Goal: Transaction & Acquisition: Purchase product/service

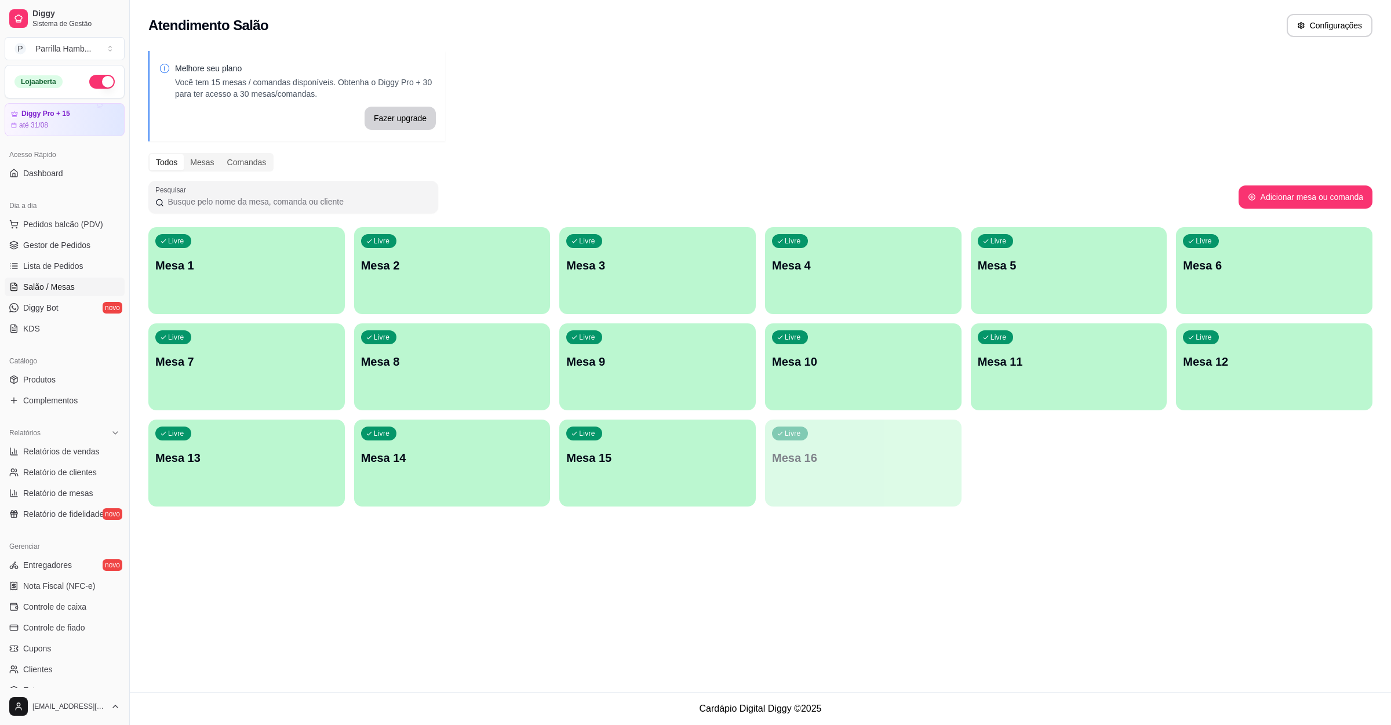
click at [60, 227] on span "Pedidos balcão (PDV)" at bounding box center [63, 225] width 80 height 12
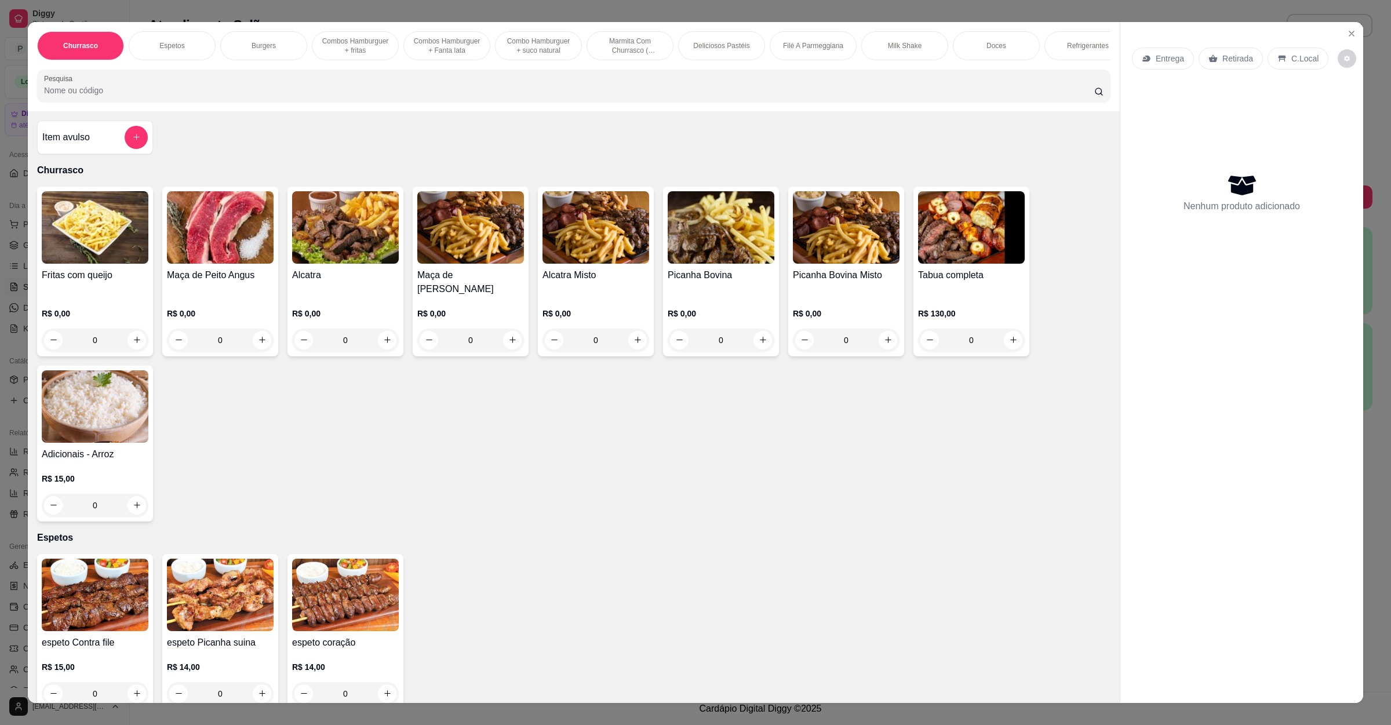
click at [282, 111] on div "Churrasco Espetos Burgers Combos Hamburguer + fritas Combos Hamburguer + Fanta …" at bounding box center [574, 66] width 1092 height 89
click at [96, 149] on div "Item avulso" at bounding box center [95, 137] width 106 height 23
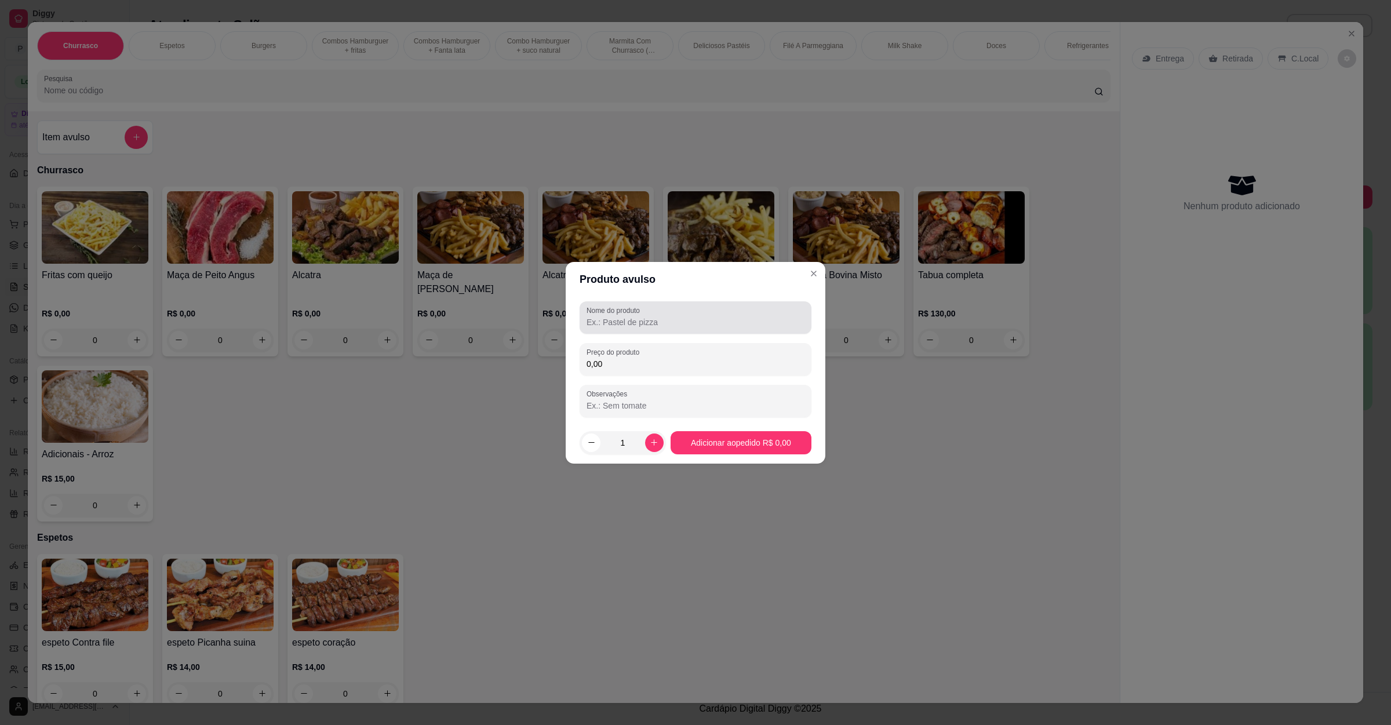
click at [671, 303] on div "Nome do produto" at bounding box center [696, 317] width 232 height 32
type input "queijo"
click at [630, 350] on label "Preço do produto" at bounding box center [615, 352] width 57 height 10
click at [630, 358] on input "0,00" at bounding box center [696, 364] width 218 height 12
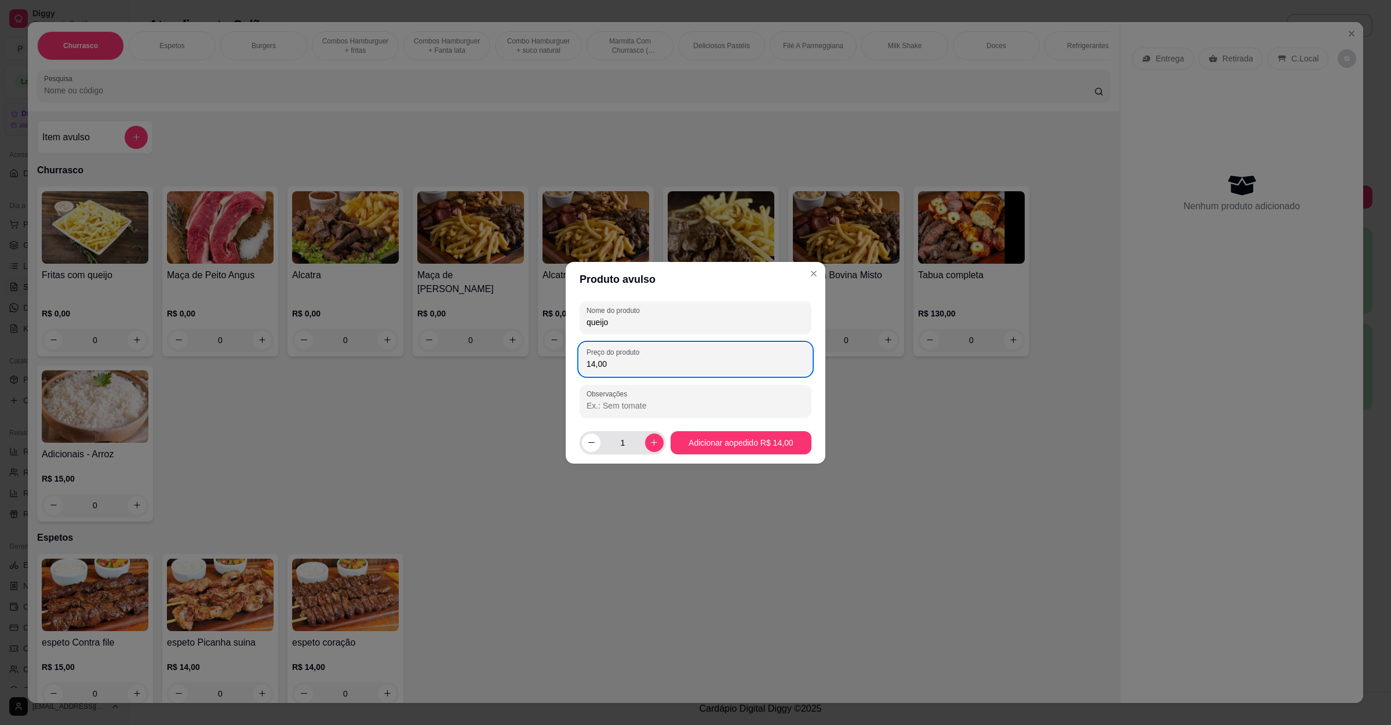
type input "14,00"
click at [658, 444] on button "increase-product-quantity" at bounding box center [654, 443] width 18 height 18
type input "2"
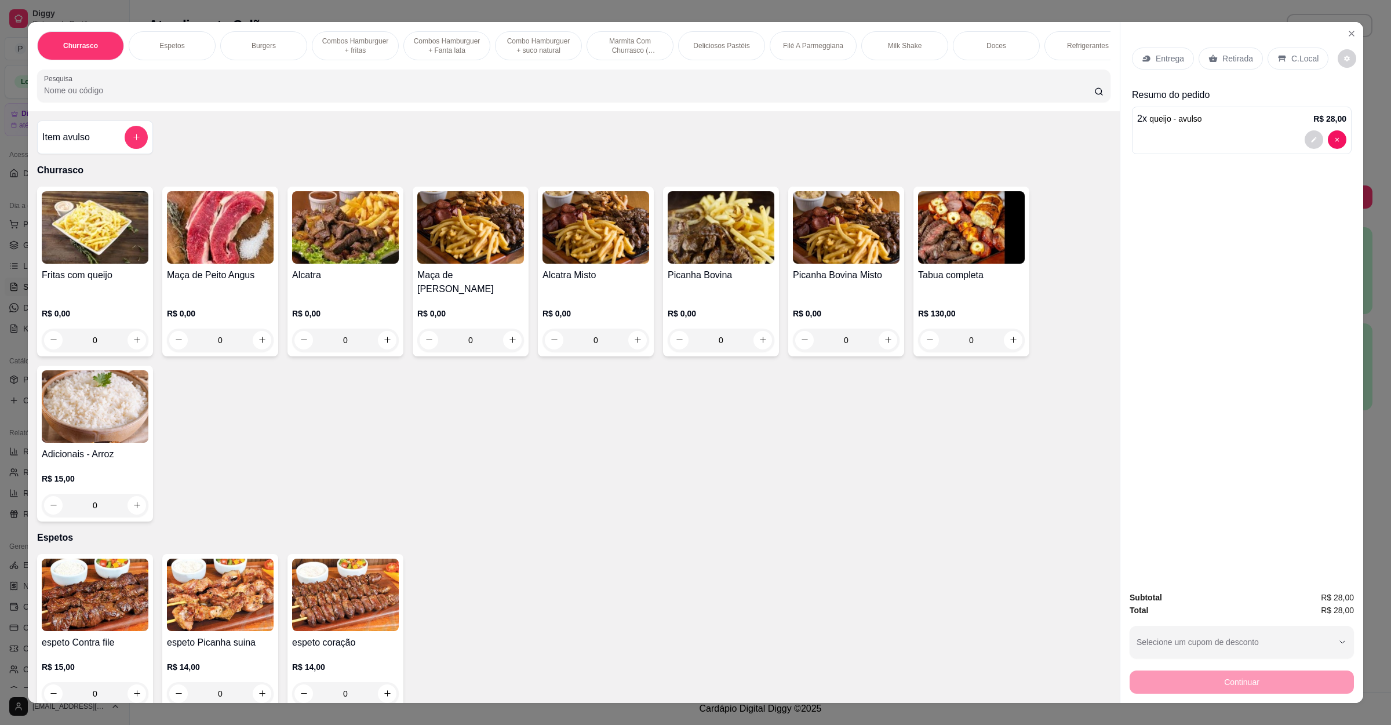
click at [241, 96] on input "Pesquisa" at bounding box center [569, 91] width 1051 height 12
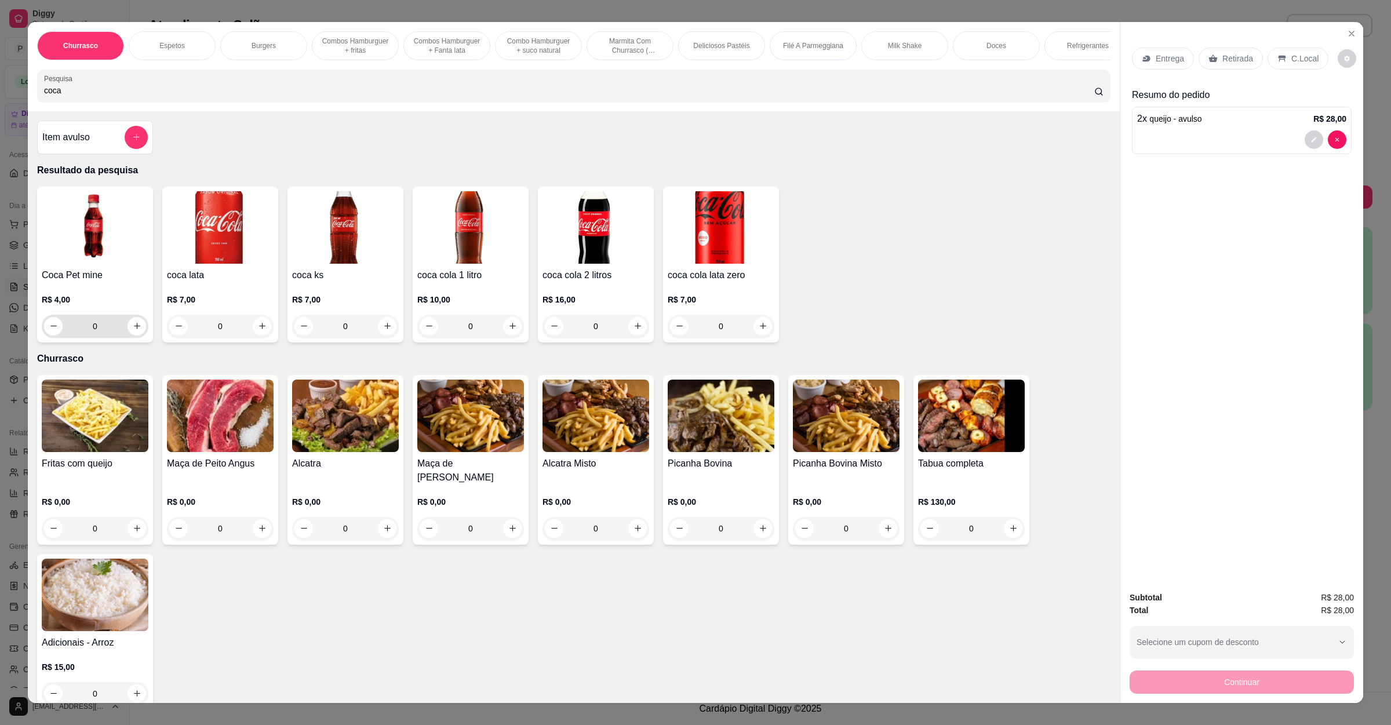
type input "coca"
click at [133, 330] on icon "increase-product-quantity" at bounding box center [137, 326] width 9 height 9
type input "1"
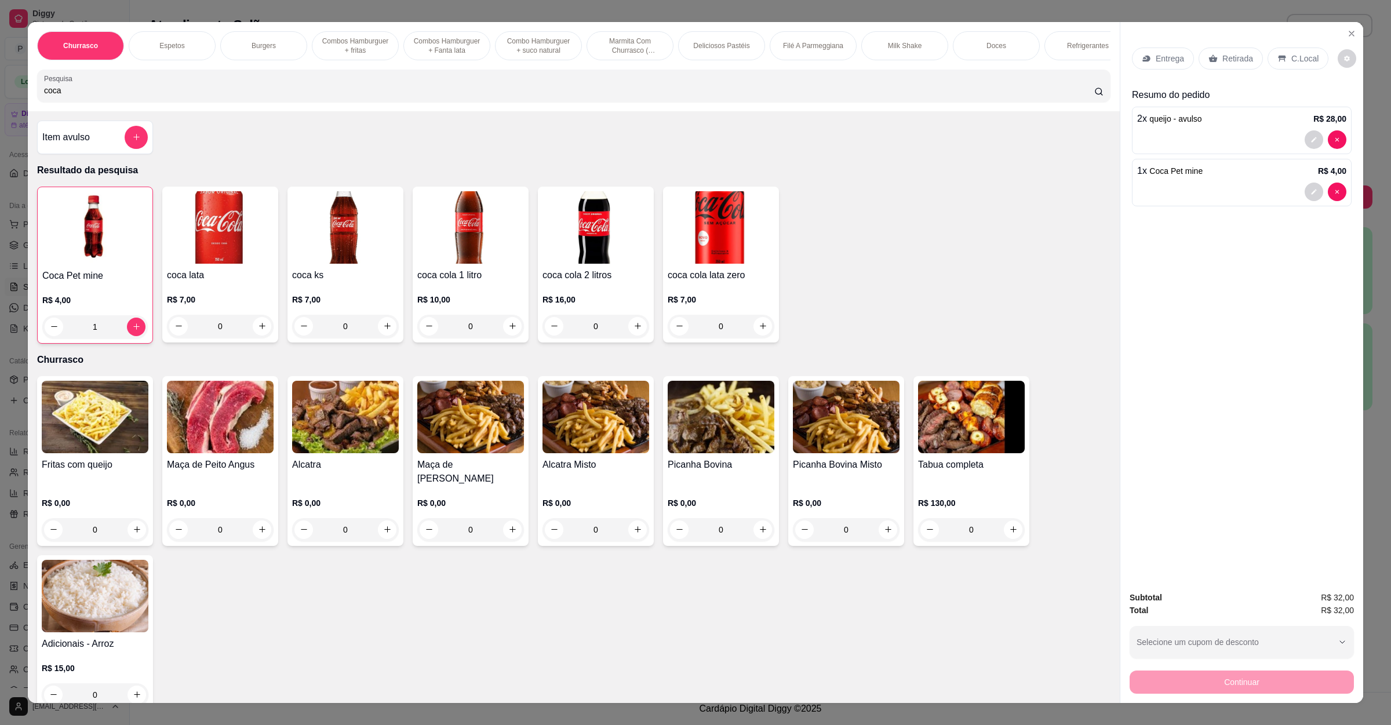
click at [1161, 59] on p "Entrega" at bounding box center [1170, 59] width 28 height 12
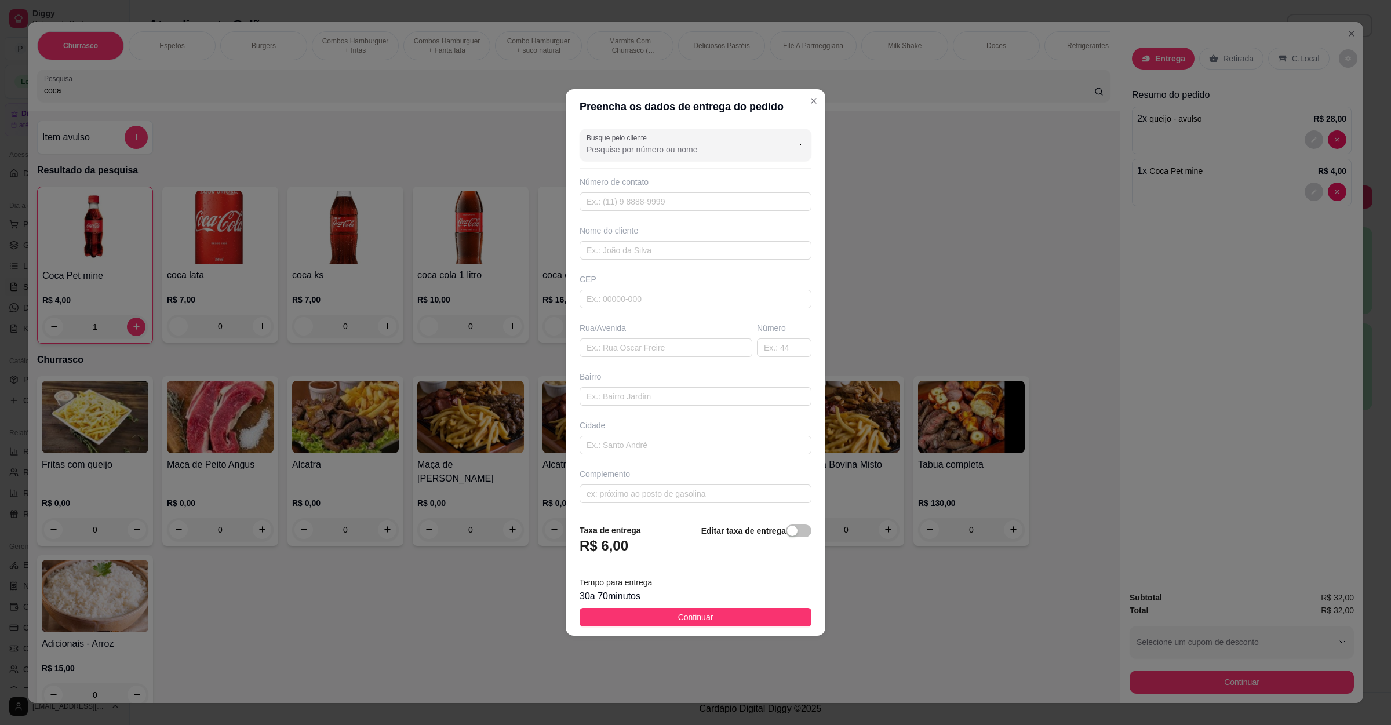
click at [689, 368] on div "Busque pelo cliente Número de contato Nome do cliente CEP Rua/[GEOGRAPHIC_DATA]" at bounding box center [696, 319] width 260 height 391
click at [692, 354] on input "text" at bounding box center [666, 348] width 173 height 19
paste input "b6e77b69-cf99-4d62-87e3-f41bae1be56c"
type input "b6e77b69-cf99-4d62-87e3-f41bae1be56c"
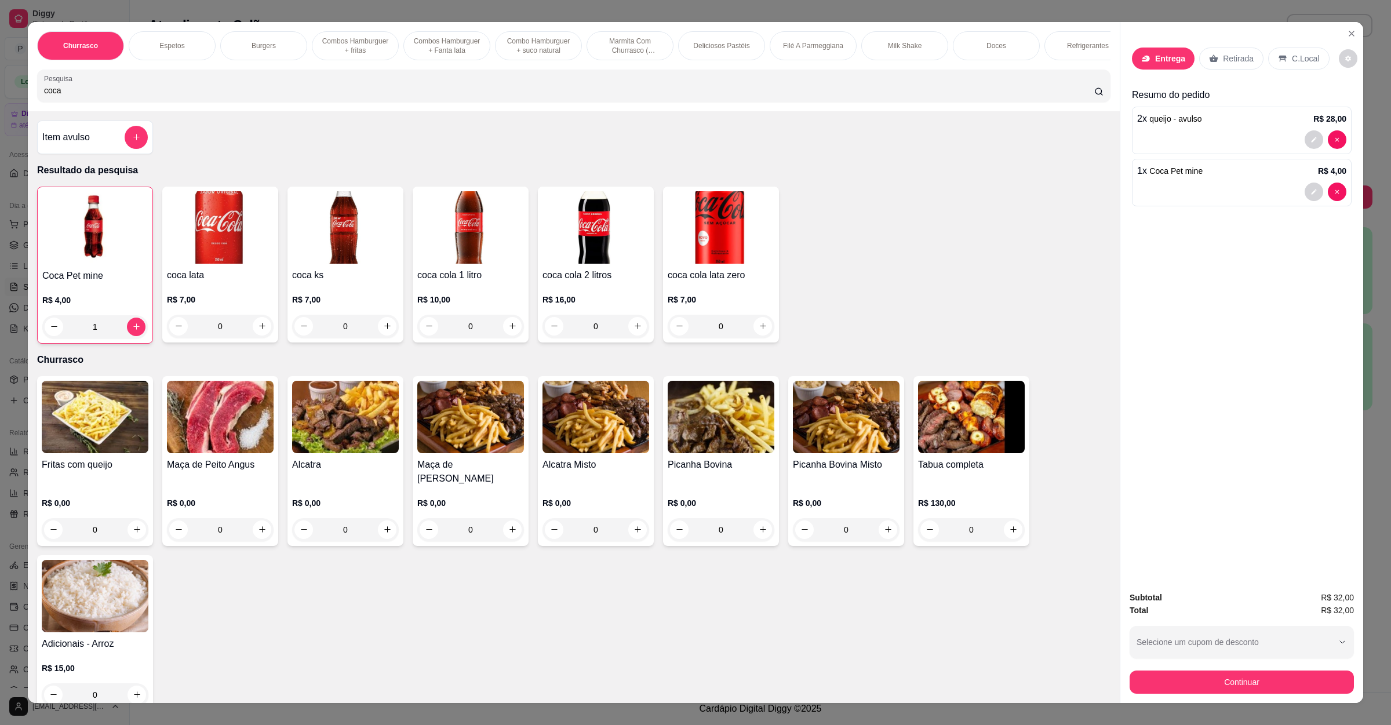
click at [1242, 59] on p "Retirada" at bounding box center [1238, 59] width 31 height 12
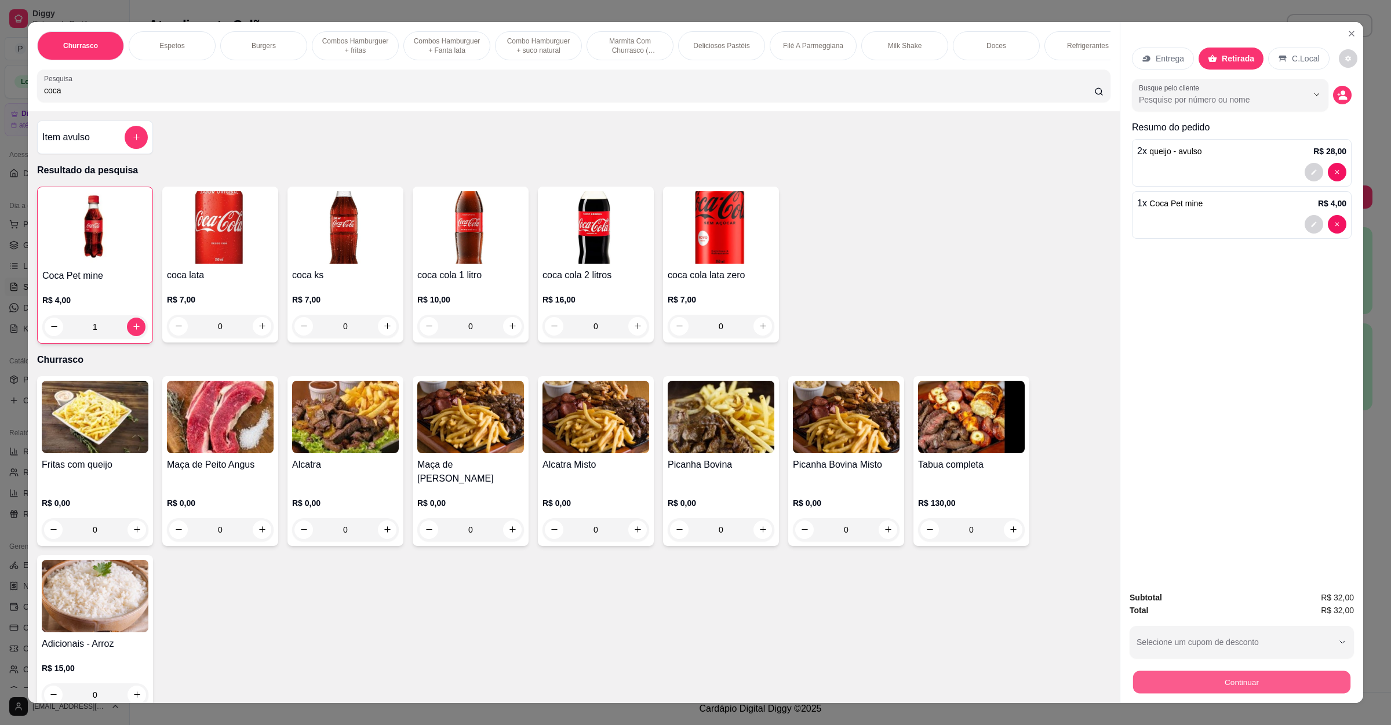
click at [1191, 689] on button "Continuar" at bounding box center [1241, 682] width 217 height 23
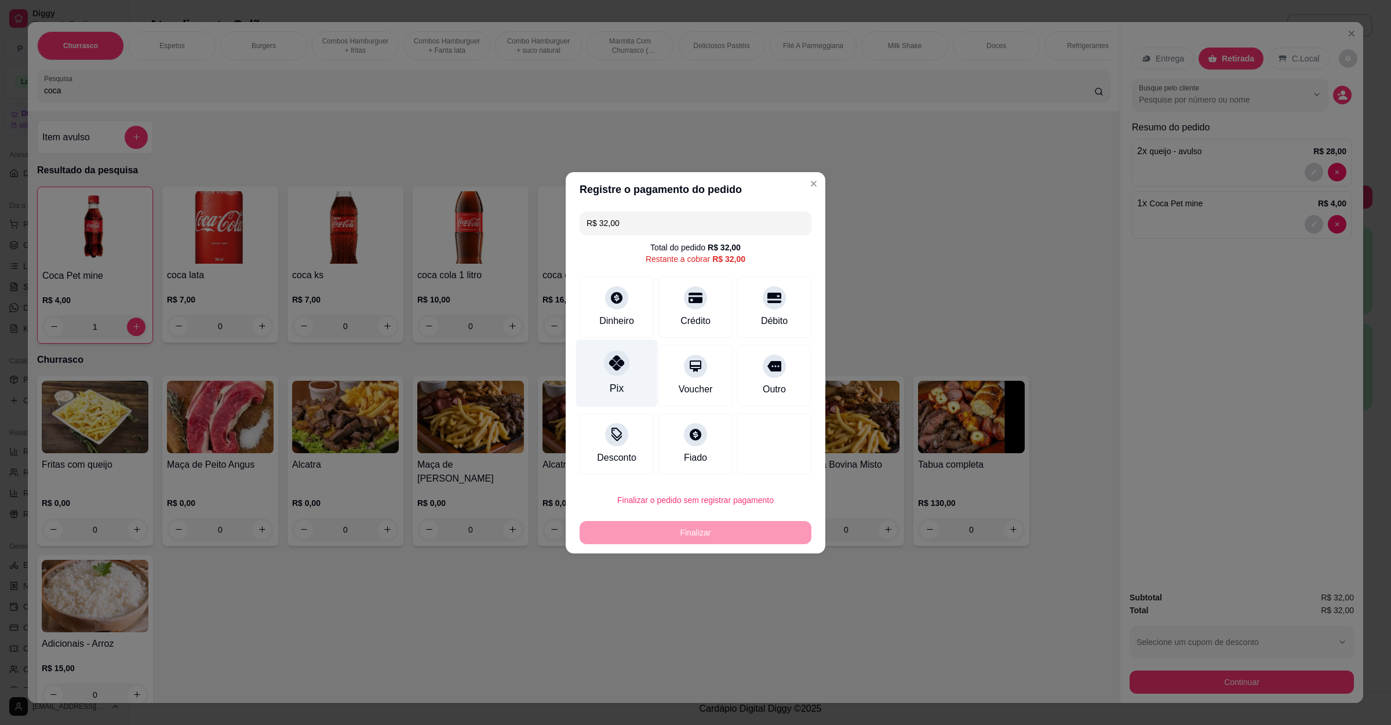
click at [607, 379] on div "Pix" at bounding box center [617, 373] width 82 height 68
type input "R$ 0,00"
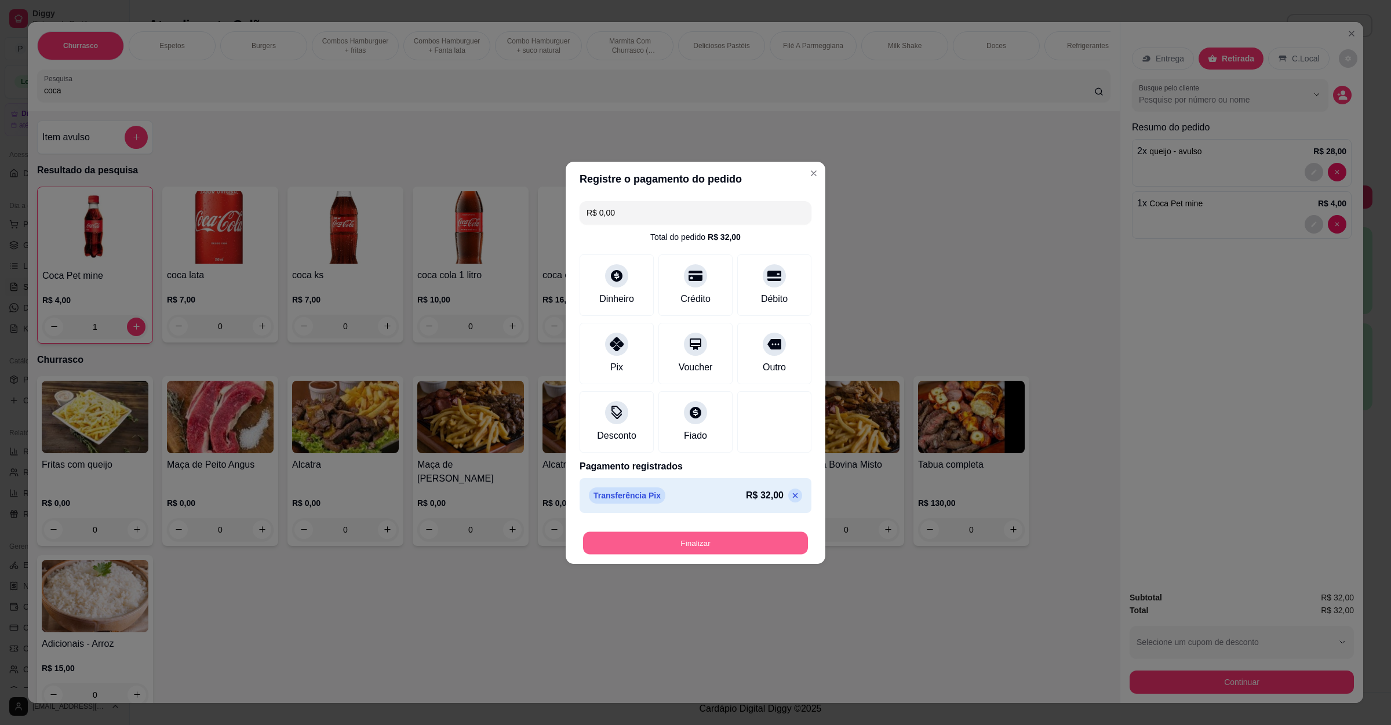
click at [661, 544] on button "Finalizar" at bounding box center [695, 543] width 225 height 23
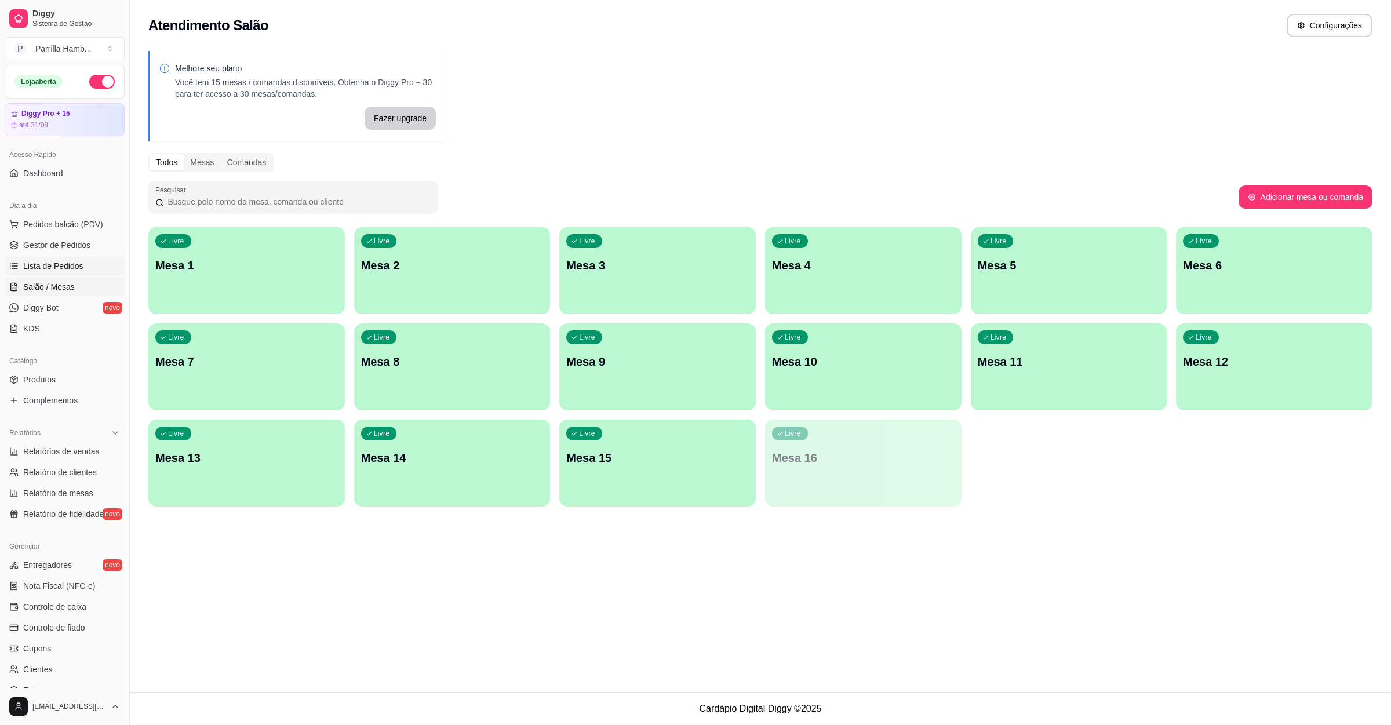
click at [50, 272] on span "Lista de Pedidos" at bounding box center [53, 266] width 60 height 12
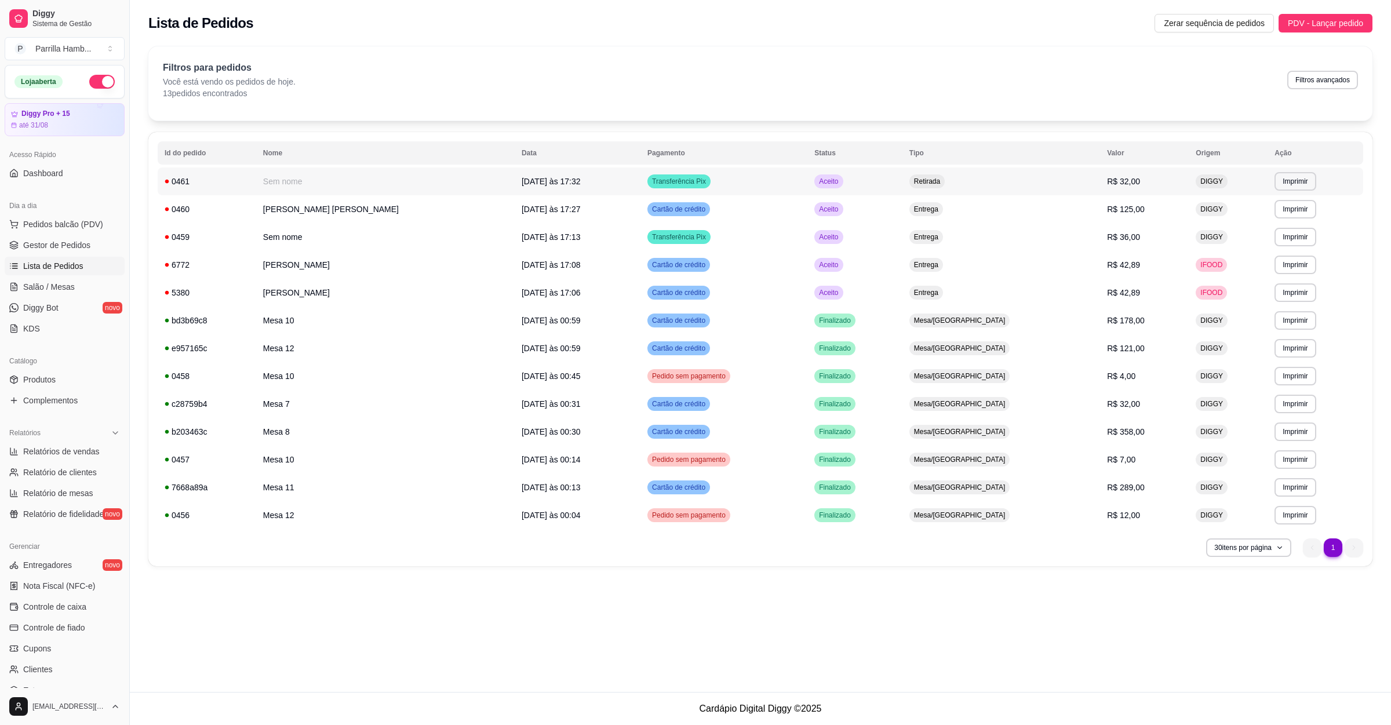
click at [875, 193] on td "Aceito" at bounding box center [855, 182] width 95 height 28
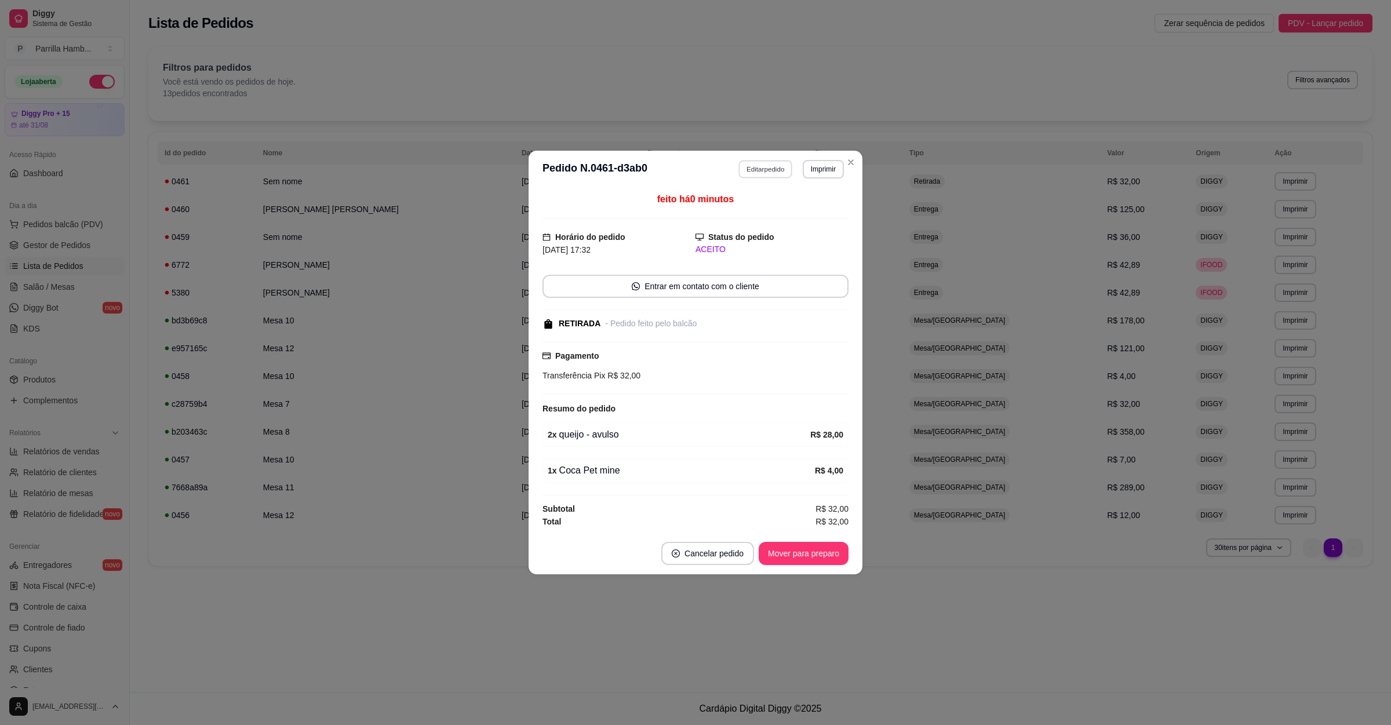
click at [761, 162] on button "Editar pedido" at bounding box center [766, 169] width 54 height 18
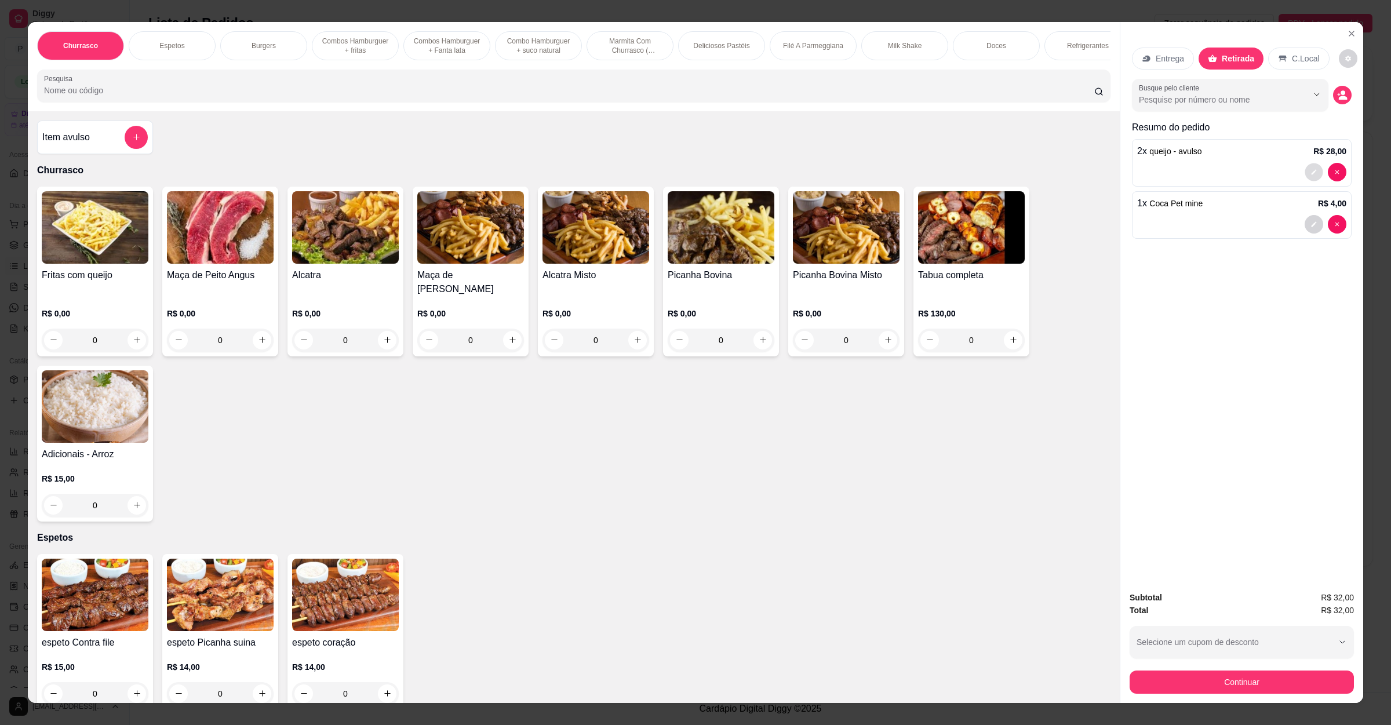
click at [1305, 169] on button "decrease-product-quantity" at bounding box center [1314, 172] width 18 height 18
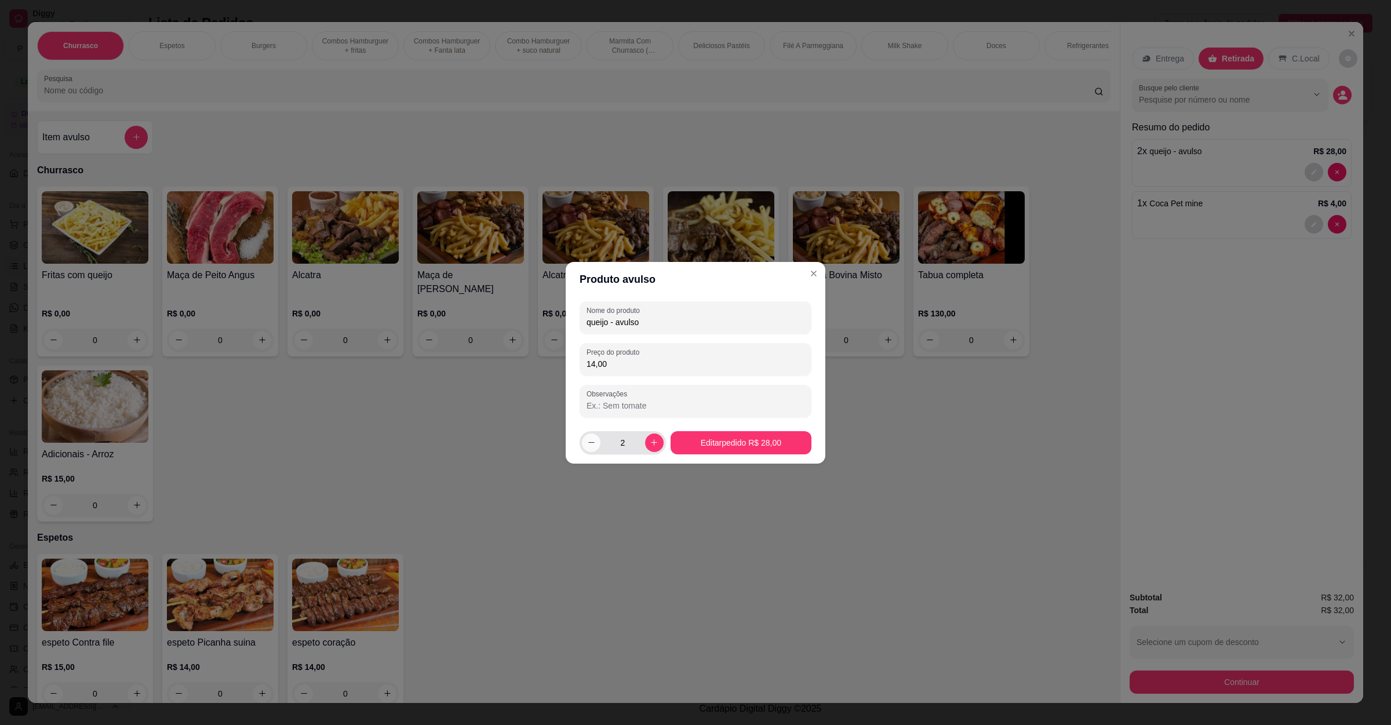
click at [593, 446] on icon "decrease-product-quantity" at bounding box center [591, 442] width 9 height 9
type input "1"
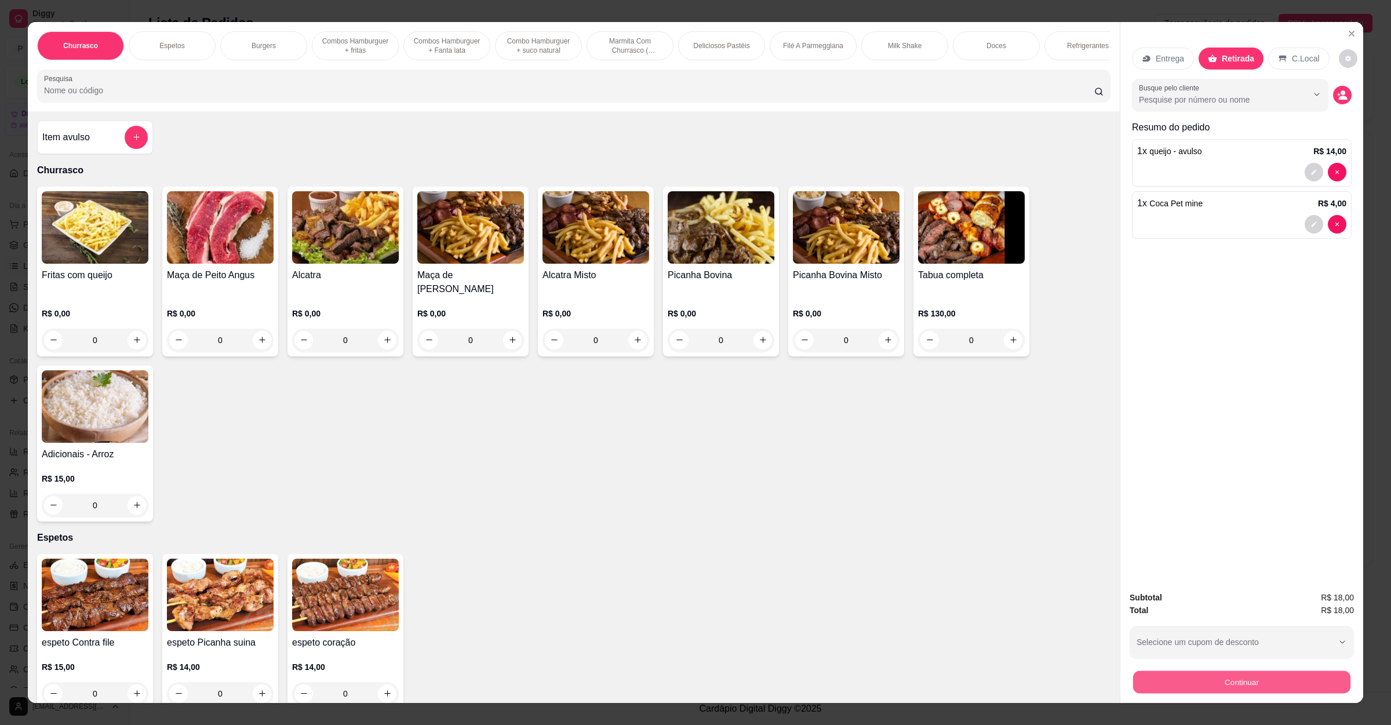
click at [1251, 681] on button "Continuar" at bounding box center [1241, 682] width 217 height 23
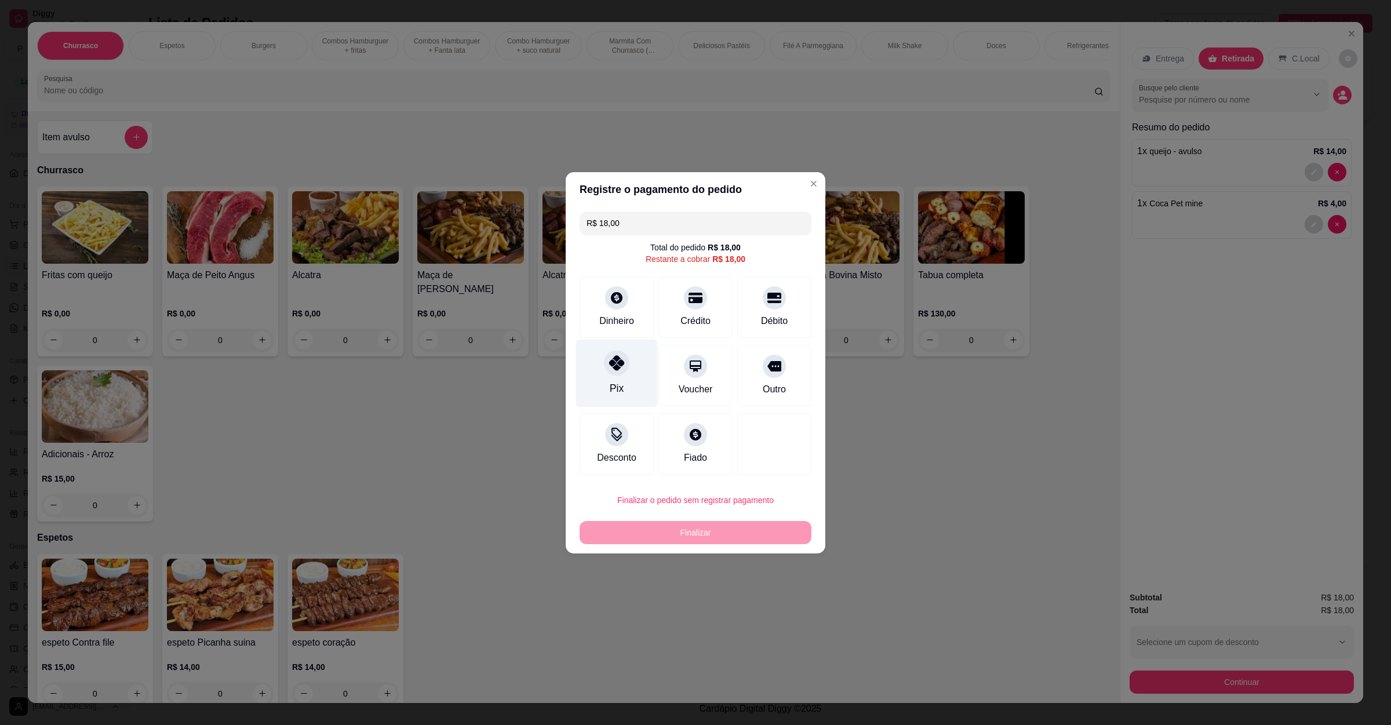
click at [626, 393] on div "Pix" at bounding box center [617, 373] width 82 height 68
type input "R$ 0,00"
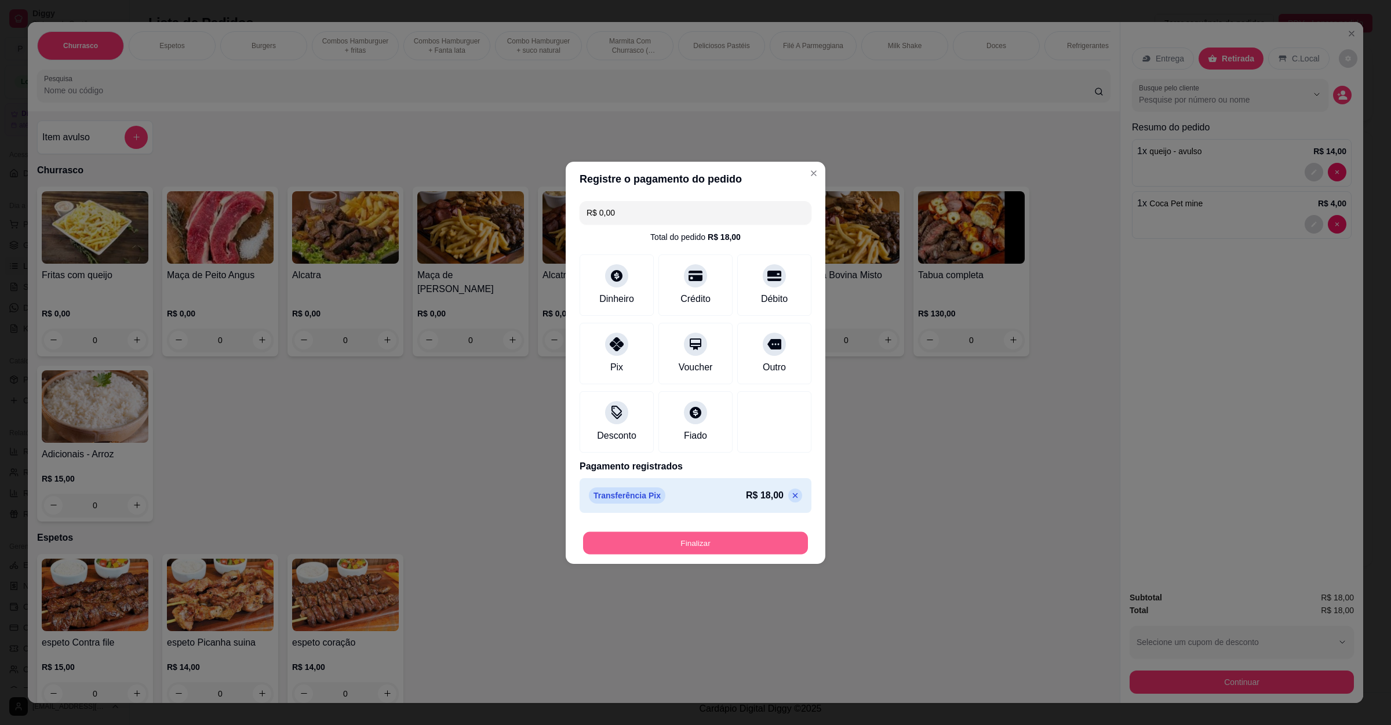
click at [717, 548] on button "Finalizar" at bounding box center [695, 543] width 225 height 23
type input "0"
type input "-R$ 18,00"
